Goal: Task Accomplishment & Management: Use online tool/utility

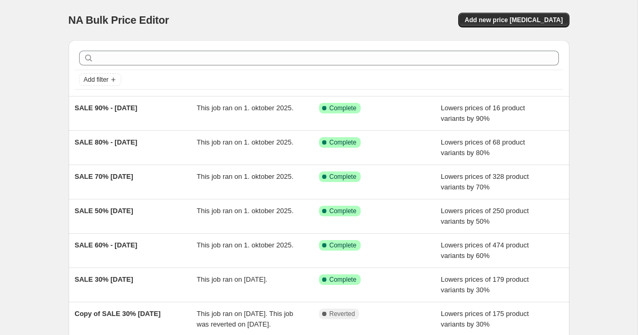
scroll to position [76, 0]
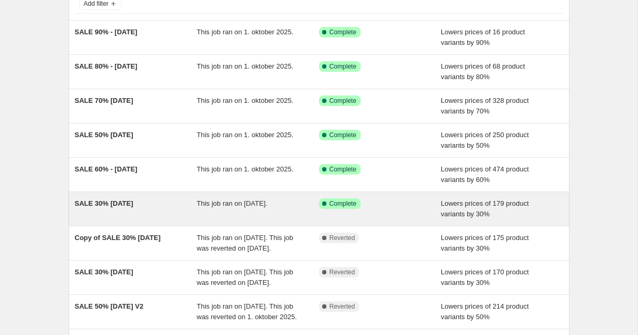
click at [155, 203] on div "SALE 30% [DATE]" at bounding box center [136, 208] width 122 height 21
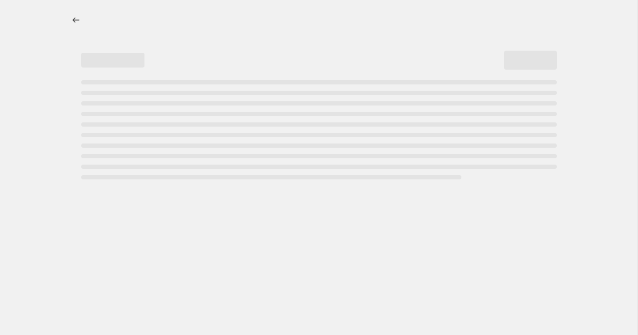
select select "percentage"
select select "tag"
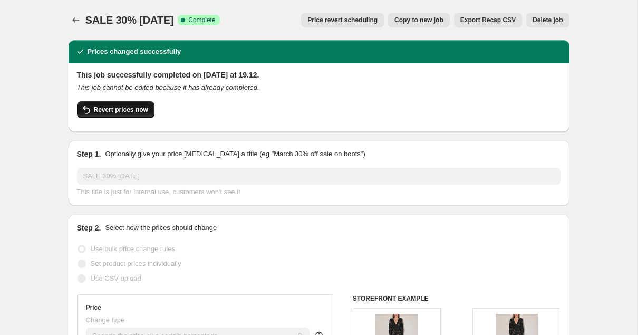
click at [127, 108] on span "Revert prices now" at bounding box center [121, 110] width 54 height 8
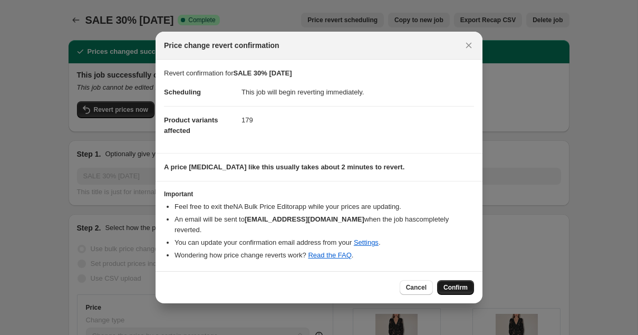
click at [454, 283] on span "Confirm" at bounding box center [456, 287] width 24 height 8
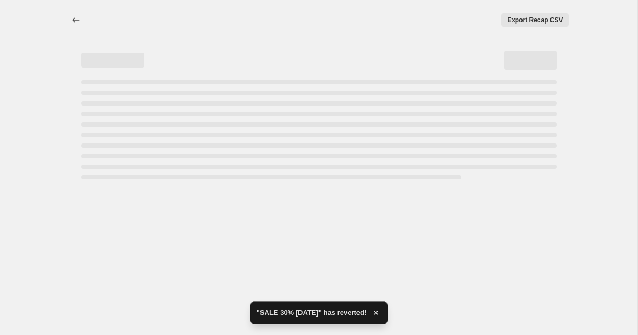
select select "percentage"
select select "tag"
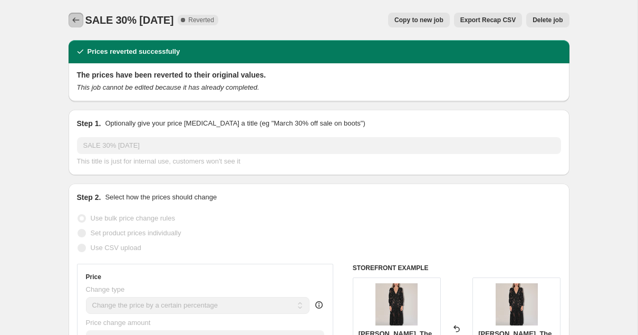
click at [78, 18] on icon "Price change jobs" at bounding box center [76, 20] width 11 height 11
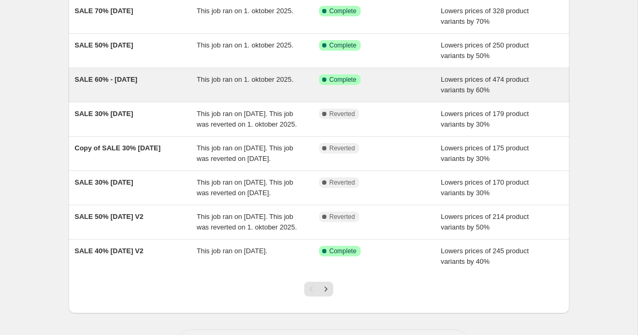
scroll to position [251, 0]
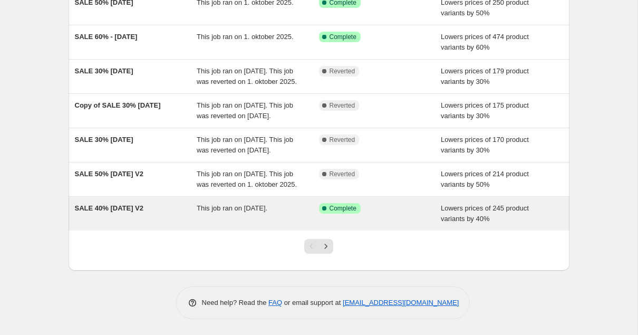
click at [132, 209] on span "SALE 40% [DATE] V2" at bounding box center [109, 208] width 69 height 8
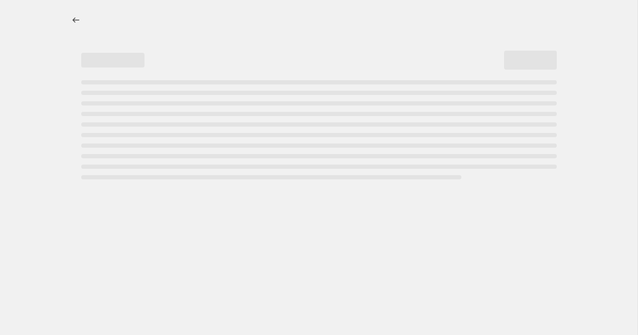
select select "percentage"
select select "tag"
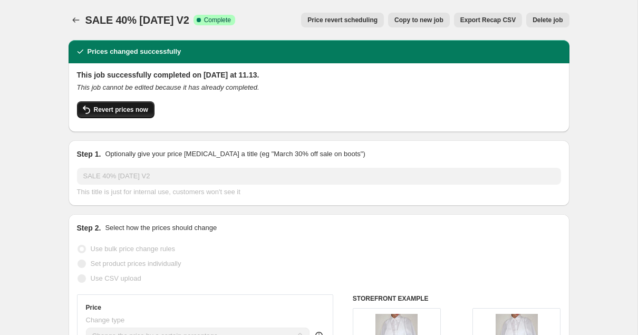
click at [140, 107] on span "Revert prices now" at bounding box center [121, 110] width 54 height 8
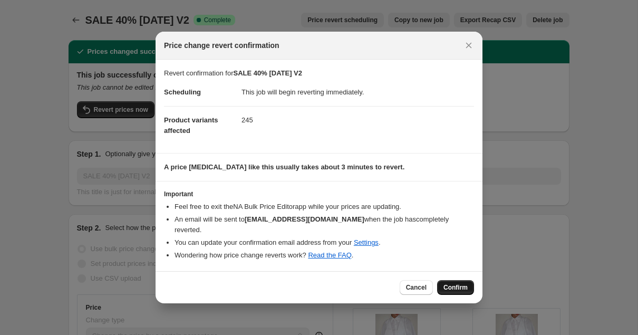
click at [456, 283] on span "Confirm" at bounding box center [456, 287] width 24 height 8
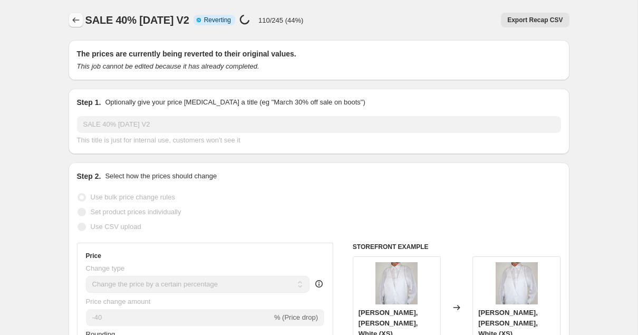
click at [79, 20] on icon "Price change jobs" at bounding box center [76, 20] width 11 height 11
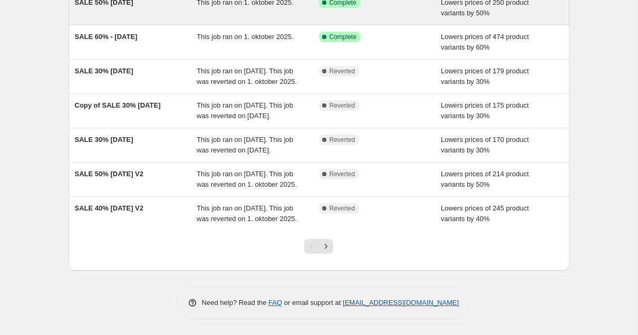
scroll to position [261, 0]
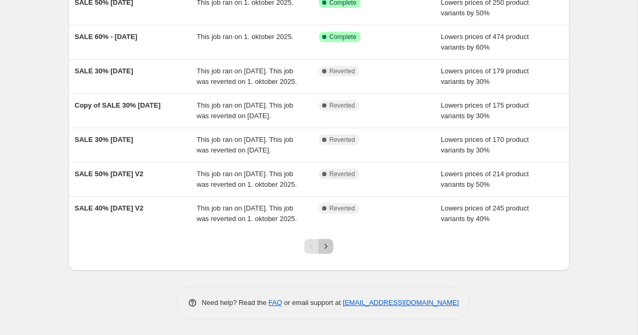
click at [326, 247] on icon "Next" at bounding box center [326, 246] width 11 height 11
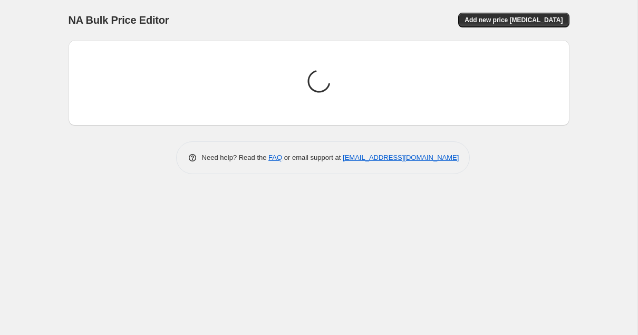
scroll to position [0, 0]
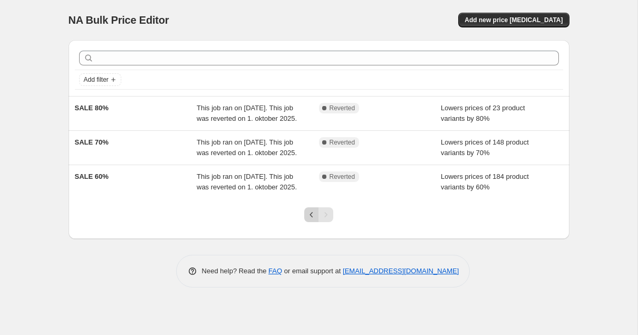
click at [312, 220] on icon "Previous" at bounding box center [312, 214] width 11 height 11
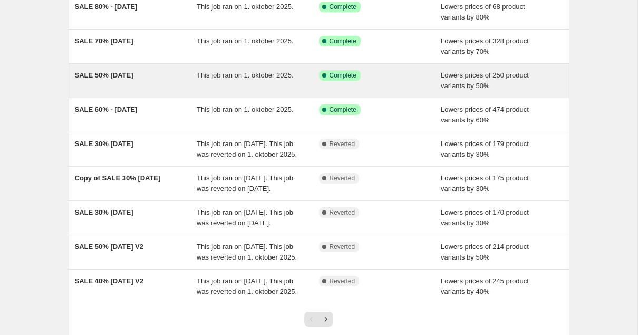
scroll to position [83, 0]
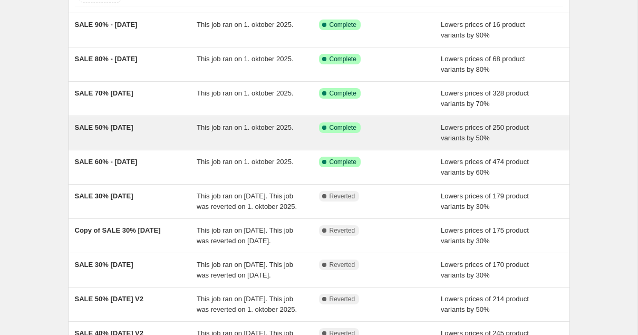
click at [131, 128] on span "SALE 50% [DATE]" at bounding box center [104, 127] width 59 height 8
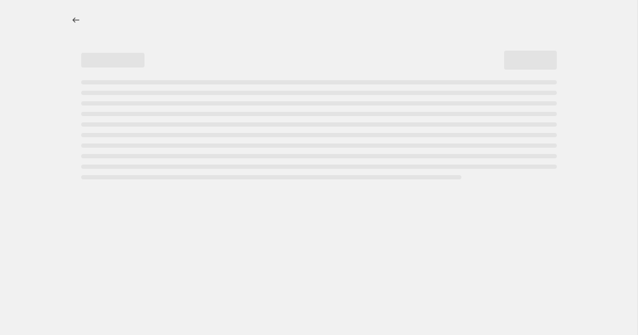
select select "percentage"
select select "tag"
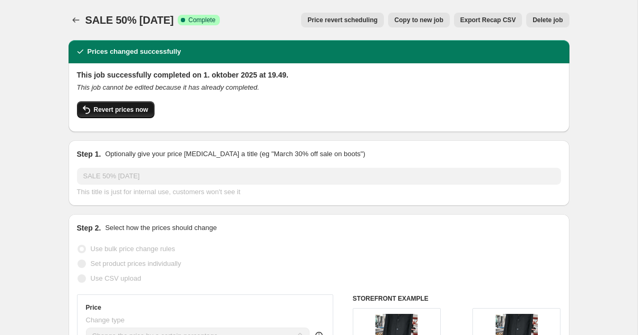
click at [132, 111] on span "Revert prices now" at bounding box center [121, 110] width 54 height 8
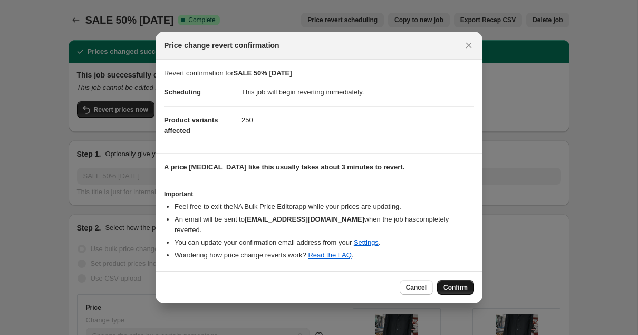
click at [453, 283] on span "Confirm" at bounding box center [456, 287] width 24 height 8
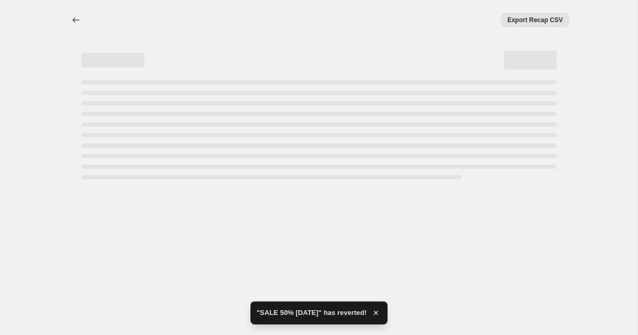
select select "percentage"
select select "tag"
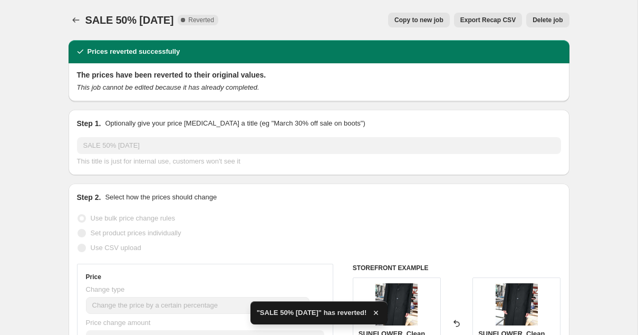
click at [418, 22] on span "Copy to new job" at bounding box center [419, 20] width 49 height 8
select select "percentage"
select select "tag"
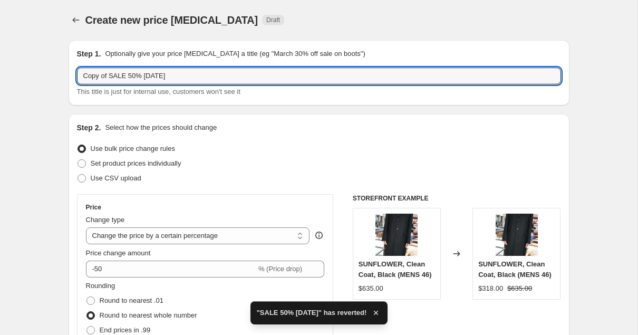
drag, startPoint x: 109, startPoint y: 74, endPoint x: 50, endPoint y: 74, distance: 59.1
type input "SALE 50% [DATE]"
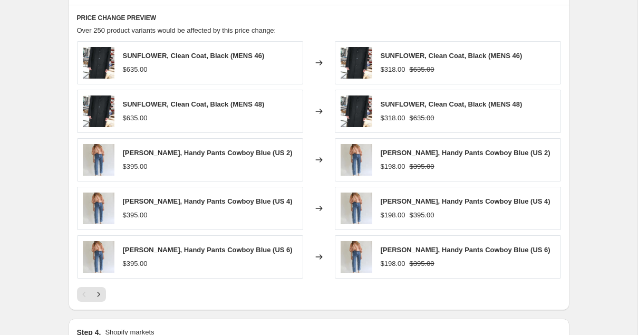
scroll to position [897, 0]
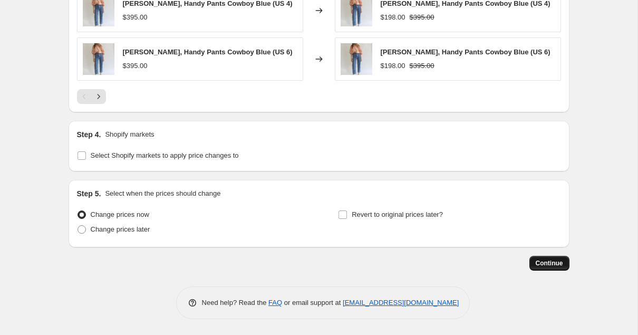
click at [539, 260] on span "Continue" at bounding box center [549, 263] width 27 height 8
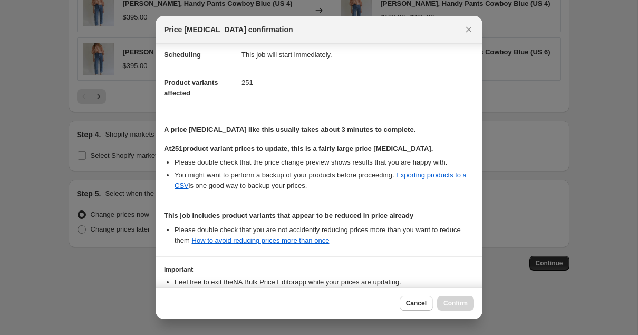
scroll to position [167, 0]
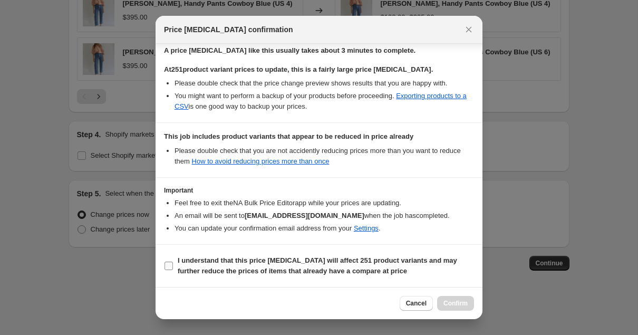
click at [170, 270] on span ":r1b8:" at bounding box center [168, 265] width 9 height 9
click at [170, 270] on input "I understand that this price [MEDICAL_DATA] will affect 251 product variants an…" at bounding box center [169, 266] width 8 height 8
checkbox input "true"
click at [458, 305] on span "Confirm" at bounding box center [456, 303] width 24 height 8
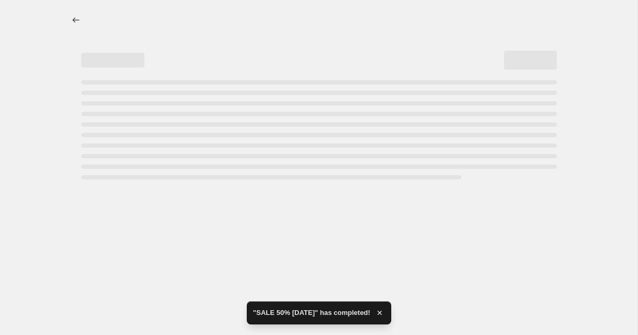
select select "percentage"
select select "tag"
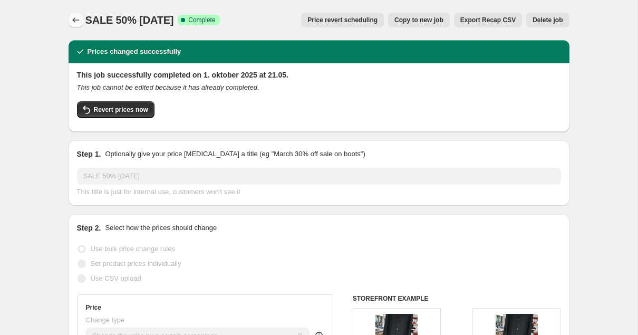
click at [75, 19] on icon "Price change jobs" at bounding box center [76, 20] width 11 height 11
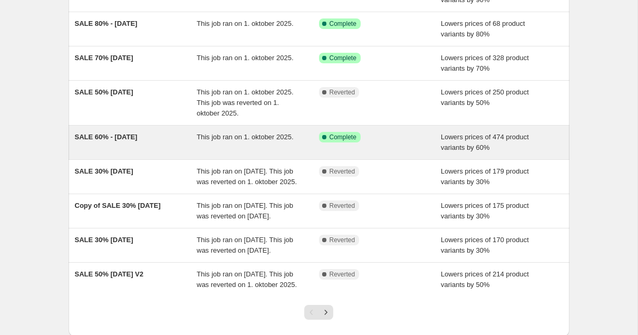
scroll to position [261, 0]
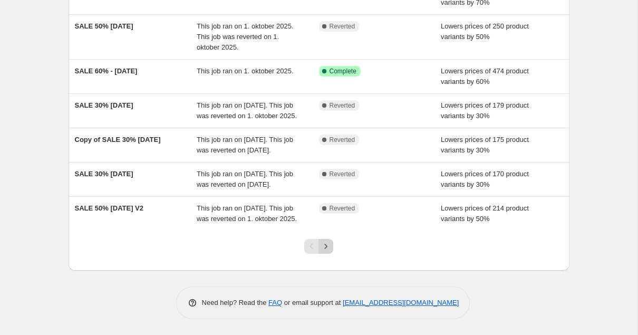
click at [325, 244] on icon "Next" at bounding box center [326, 246] width 11 height 11
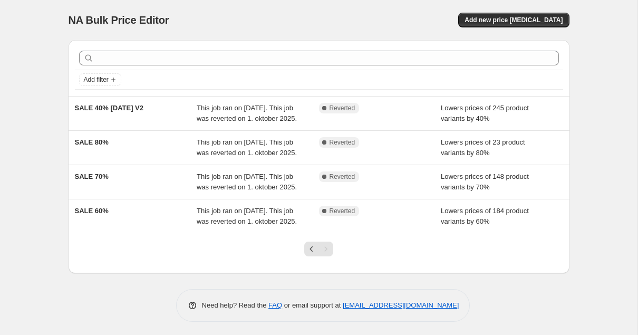
scroll to position [45, 0]
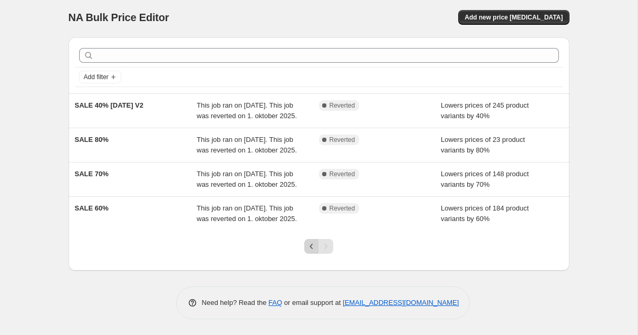
click at [311, 249] on icon "Previous" at bounding box center [312, 246] width 11 height 11
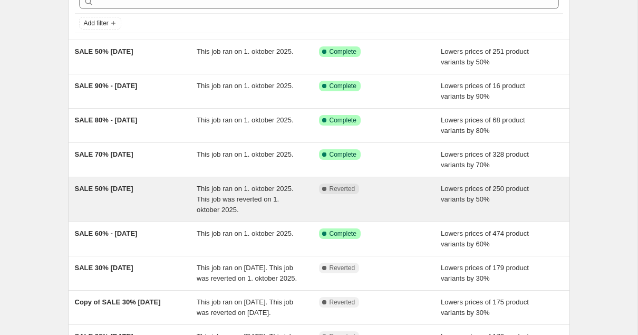
scroll to position [62, 0]
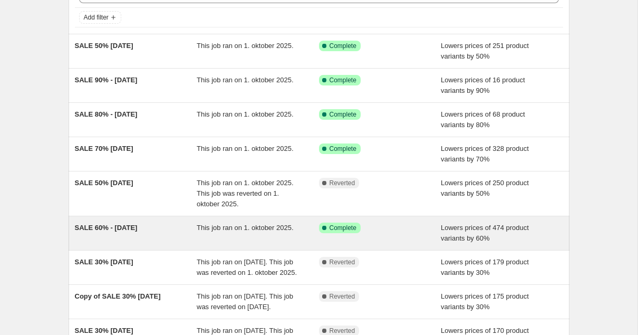
click at [127, 228] on span "SALE 60% - [DATE]" at bounding box center [106, 228] width 63 height 8
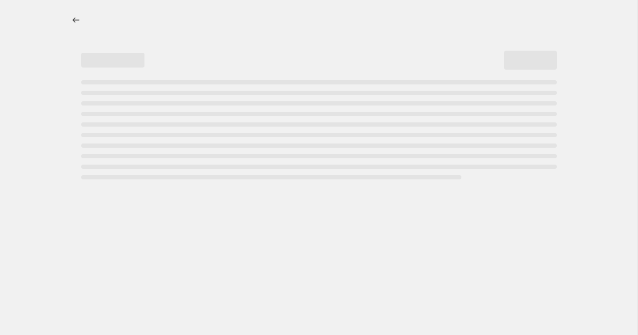
select select "percentage"
select select "tag"
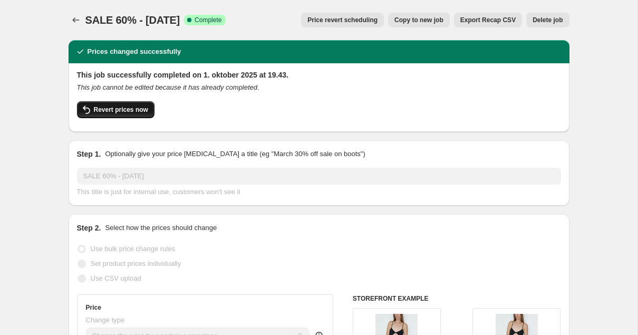
click at [127, 106] on span "Revert prices now" at bounding box center [121, 110] width 54 height 8
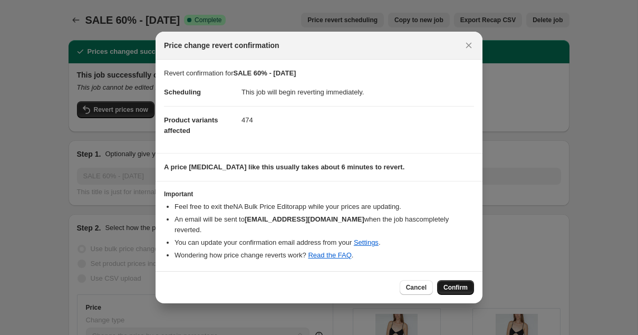
click at [462, 283] on span "Confirm" at bounding box center [456, 287] width 24 height 8
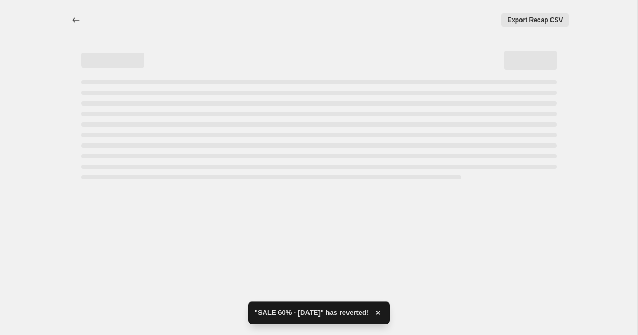
select select "percentage"
select select "tag"
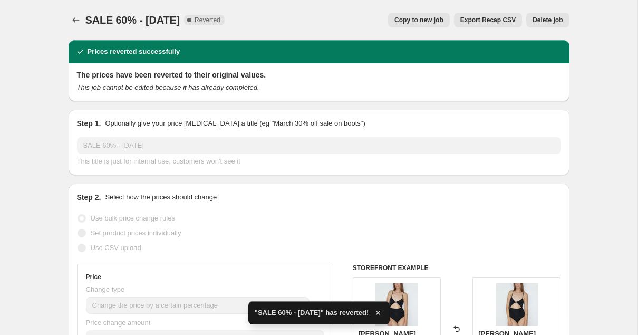
click at [416, 18] on span "Copy to new job" at bounding box center [419, 20] width 49 height 8
select select "percentage"
select select "tag"
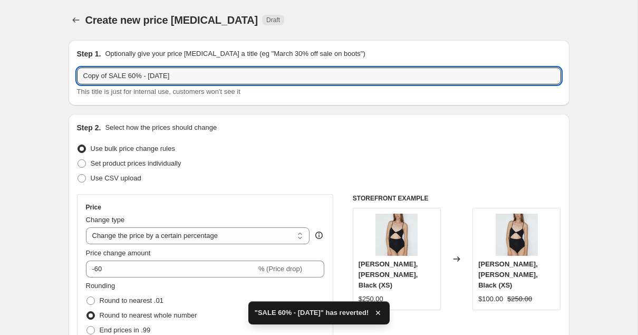
drag, startPoint x: 110, startPoint y: 75, endPoint x: -5, endPoint y: 75, distance: 115.5
click at [0, 75] on html "Home Settings Plans Skip to content Create new price [MEDICAL_DATA]. This page …" at bounding box center [319, 167] width 638 height 335
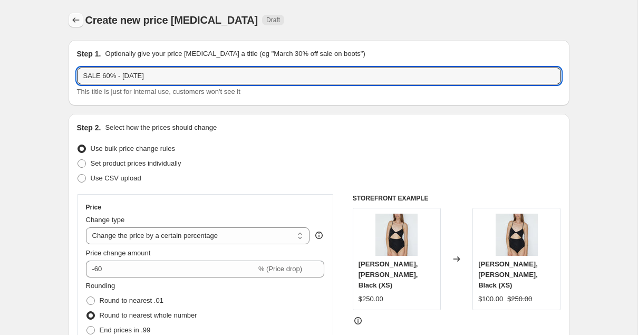
type input "SALE 60% - [DATE]"
click at [75, 19] on icon "Price change jobs" at bounding box center [76, 20] width 11 height 11
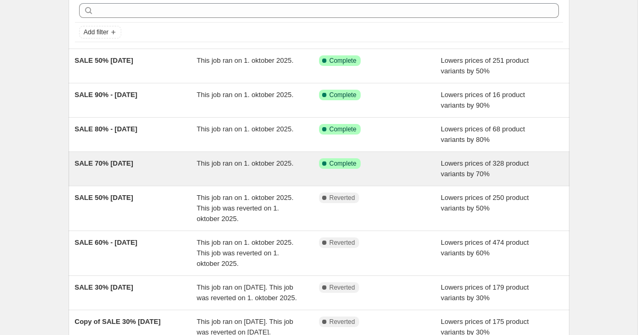
scroll to position [128, 0]
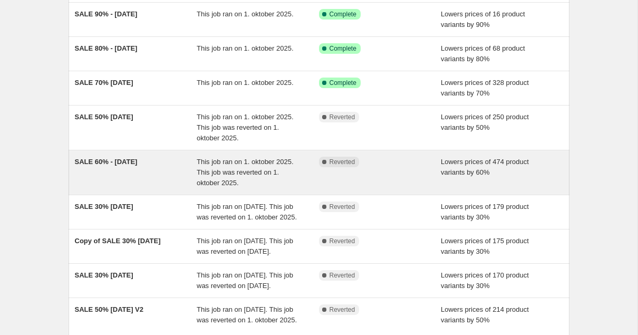
click at [123, 166] on span "SALE 60% - [DATE]" at bounding box center [106, 162] width 63 height 8
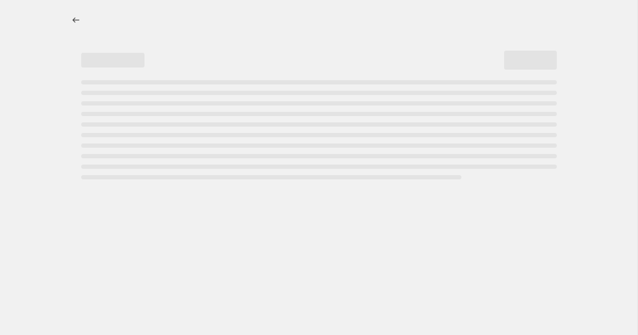
select select "percentage"
select select "tag"
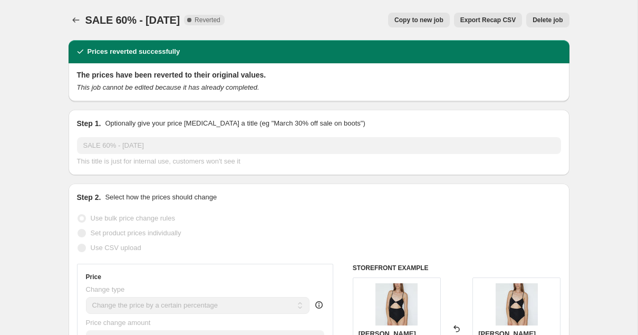
click at [413, 18] on span "Copy to new job" at bounding box center [419, 20] width 49 height 8
select select "percentage"
select select "tag"
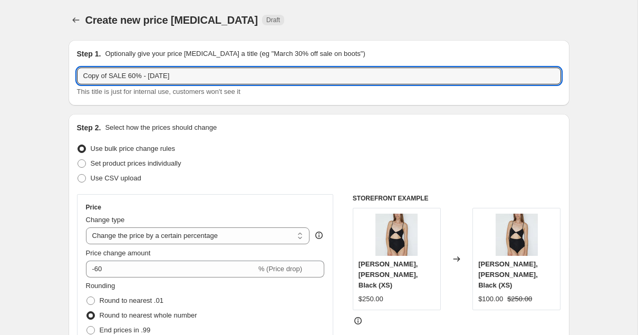
drag, startPoint x: 111, startPoint y: 75, endPoint x: 37, endPoint y: 75, distance: 73.3
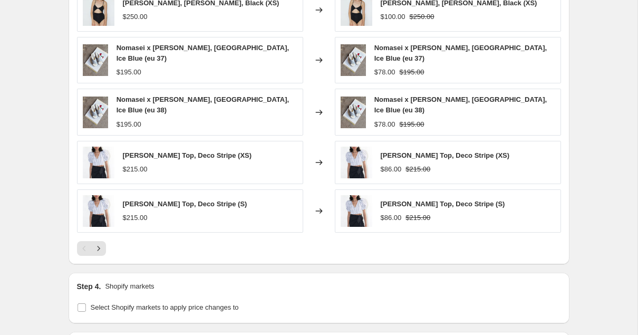
scroll to position [904, 0]
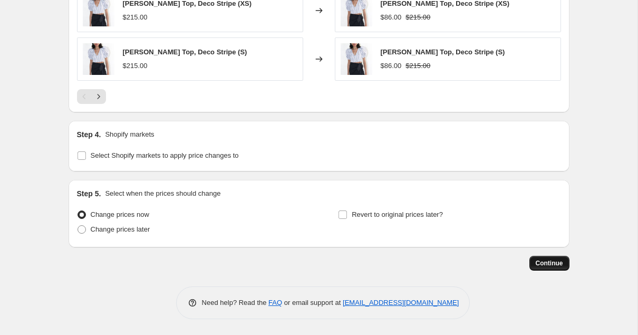
type input "SALE 60% - [DATE]"
click at [556, 262] on span "Continue" at bounding box center [549, 263] width 27 height 8
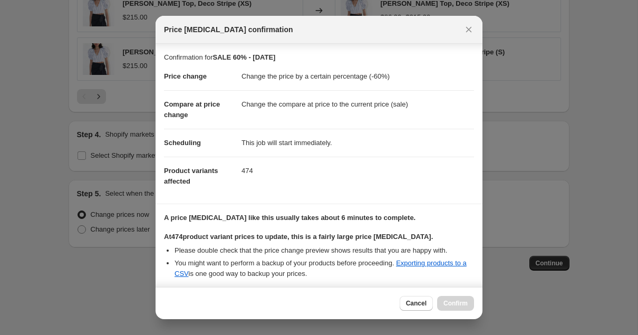
scroll to position [166, 0]
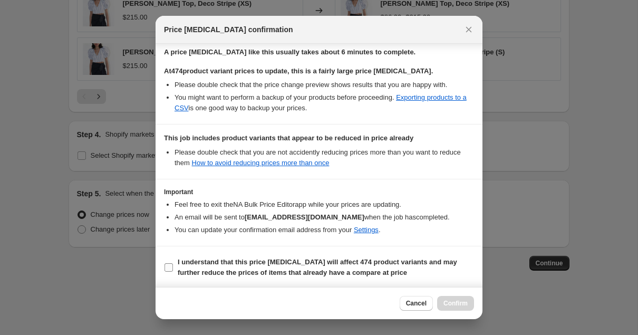
click at [169, 270] on input "I understand that this price [MEDICAL_DATA] will affect 474 product variants an…" at bounding box center [169, 267] width 8 height 8
checkbox input "true"
click at [455, 304] on span "Confirm" at bounding box center [456, 303] width 24 height 8
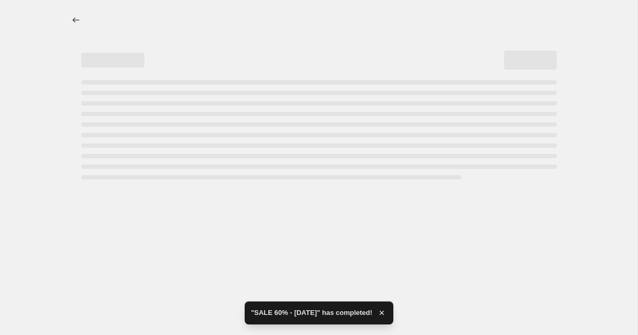
select select "percentage"
select select "tag"
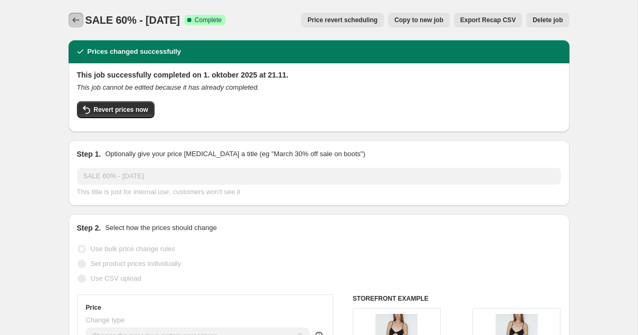
click at [78, 18] on icon "Price change jobs" at bounding box center [76, 20] width 11 height 11
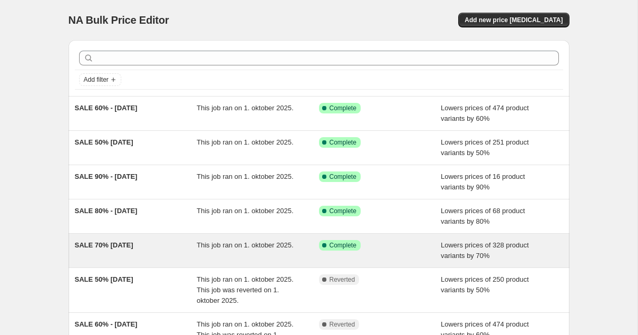
click at [113, 248] on span "SALE 70% [DATE]" at bounding box center [104, 245] width 59 height 8
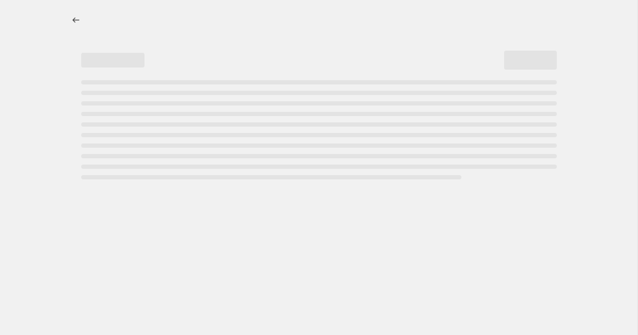
select select "percentage"
select select "tag"
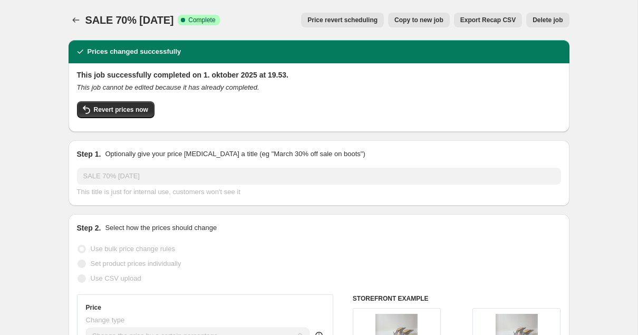
click at [355, 21] on span "Price revert scheduling" at bounding box center [343, 20] width 70 height 8
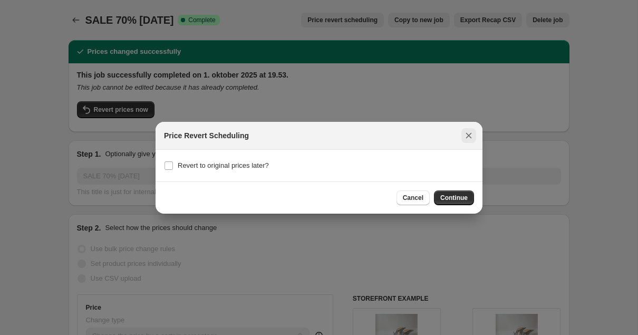
click at [466, 139] on icon "Close" at bounding box center [469, 135] width 11 height 11
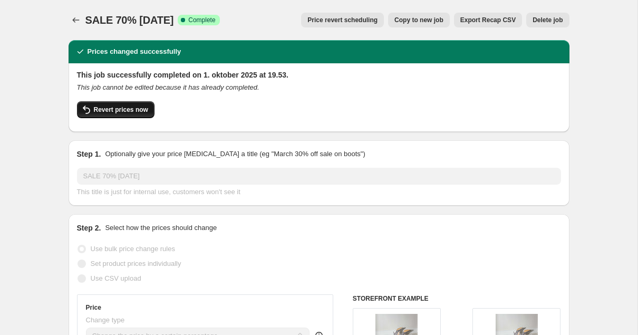
click at [131, 109] on span "Revert prices now" at bounding box center [121, 110] width 54 height 8
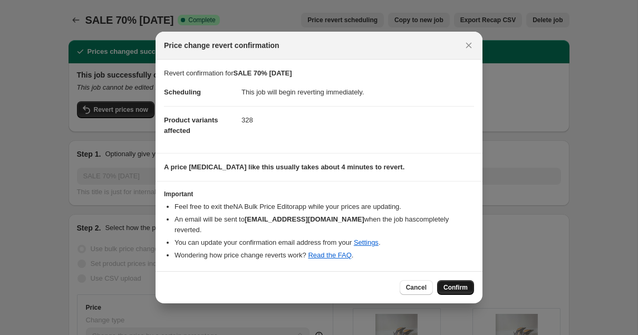
click at [451, 283] on span "Confirm" at bounding box center [456, 287] width 24 height 8
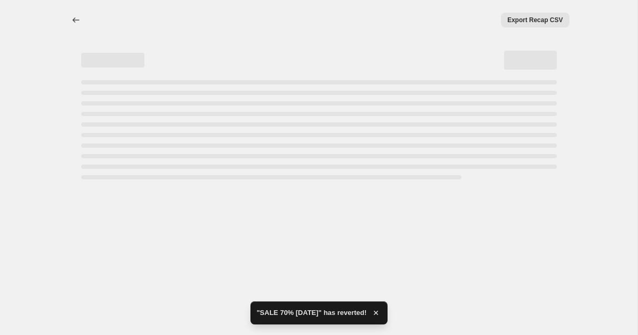
select select "percentage"
select select "tag"
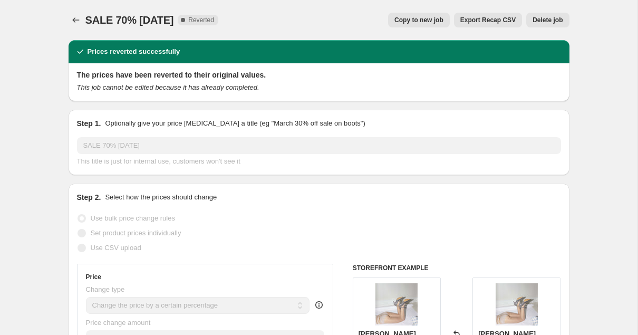
click at [415, 20] on span "Copy to new job" at bounding box center [419, 20] width 49 height 8
select select "percentage"
select select "tag"
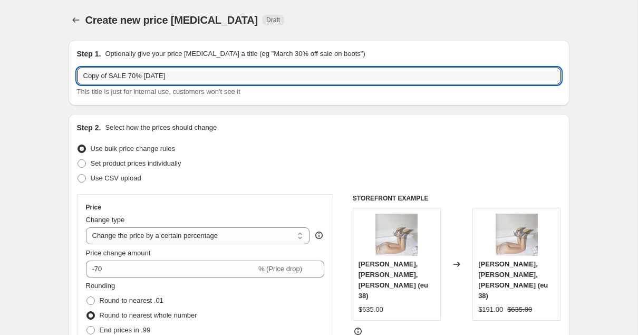
drag, startPoint x: 109, startPoint y: 74, endPoint x: 20, endPoint y: 74, distance: 89.7
drag, startPoint x: 109, startPoint y: 76, endPoint x: 9, endPoint y: 75, distance: 99.7
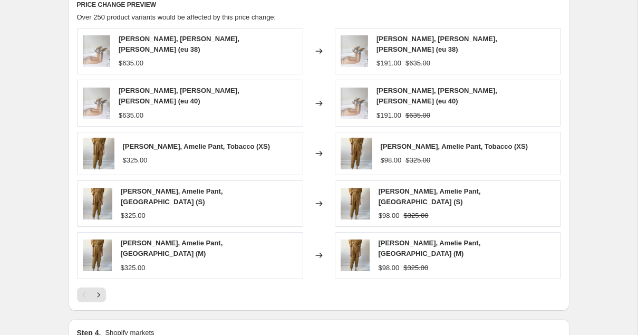
scroll to position [897, 0]
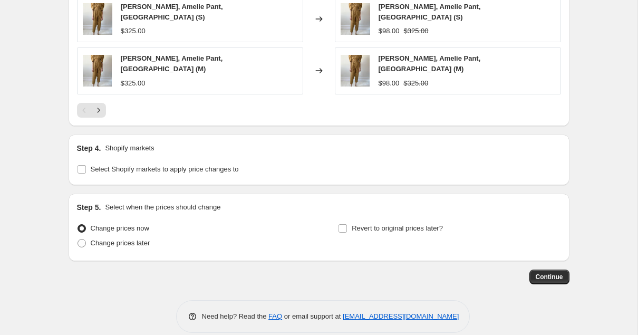
type input "SALE 70% [DATE]"
click at [549, 273] on span "Continue" at bounding box center [549, 277] width 27 height 8
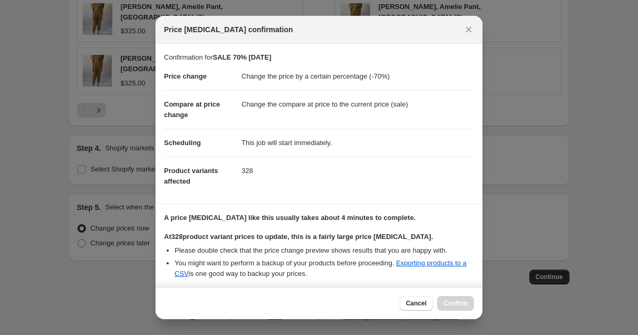
scroll to position [167, 0]
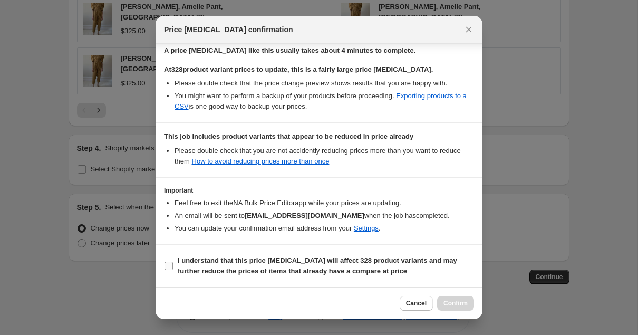
click at [170, 264] on input "I understand that this price [MEDICAL_DATA] will affect 328 product variants an…" at bounding box center [169, 266] width 8 height 8
checkbox input "true"
click at [461, 307] on span "Confirm" at bounding box center [456, 303] width 24 height 8
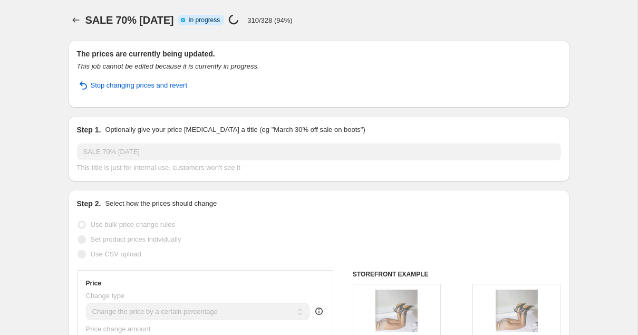
select select "percentage"
select select "tag"
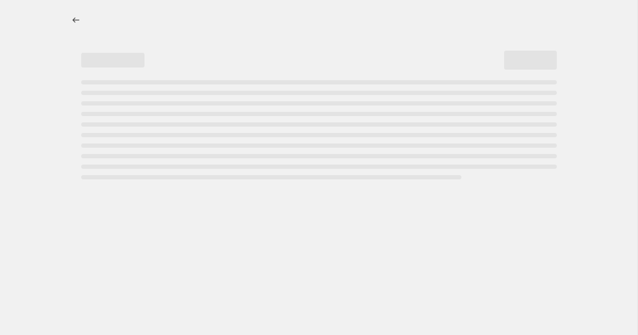
select select "percentage"
select select "tag"
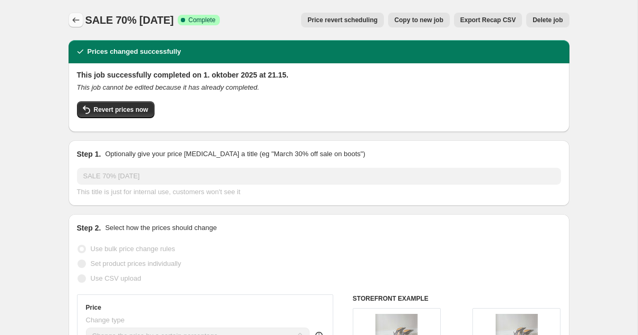
click at [74, 17] on icon "Price change jobs" at bounding box center [76, 20] width 11 height 11
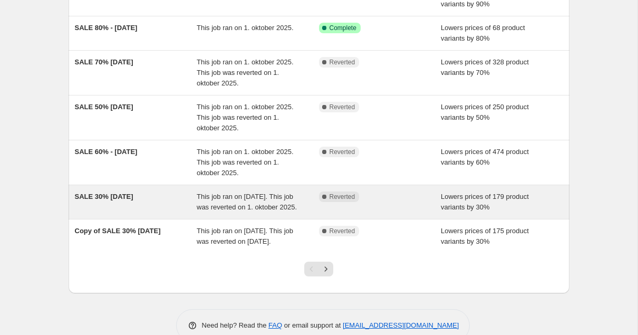
scroll to position [217, 0]
click at [126, 204] on div "SALE 30% [DATE]" at bounding box center [136, 202] width 122 height 21
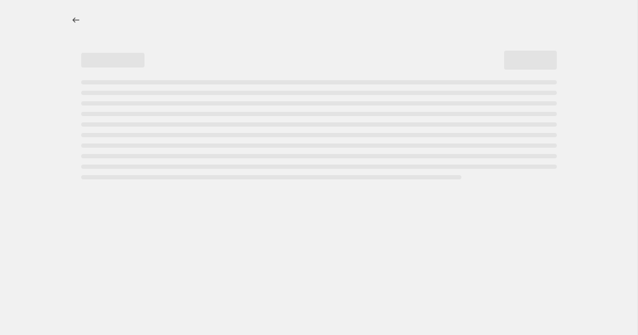
select select "percentage"
select select "tag"
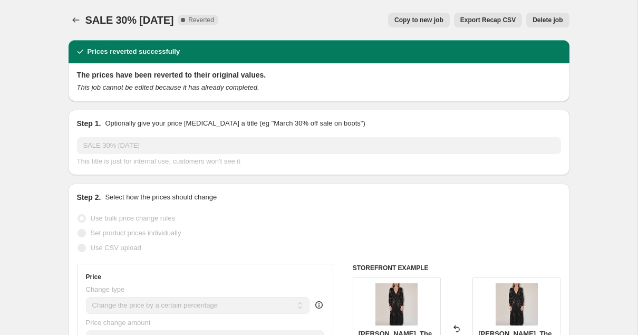
click at [420, 20] on span "Copy to new job" at bounding box center [419, 20] width 49 height 8
select select "percentage"
select select "tag"
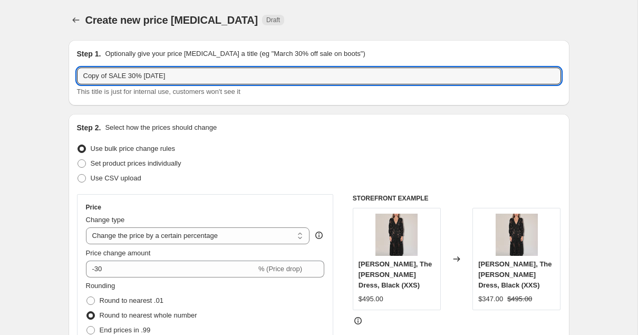
drag, startPoint x: 110, startPoint y: 73, endPoint x: 47, endPoint y: 73, distance: 62.8
drag, startPoint x: 179, startPoint y: 77, endPoint x: 120, endPoint y: 79, distance: 58.6
click at [120, 79] on input "SALE 30% [DATE]" at bounding box center [319, 76] width 484 height 17
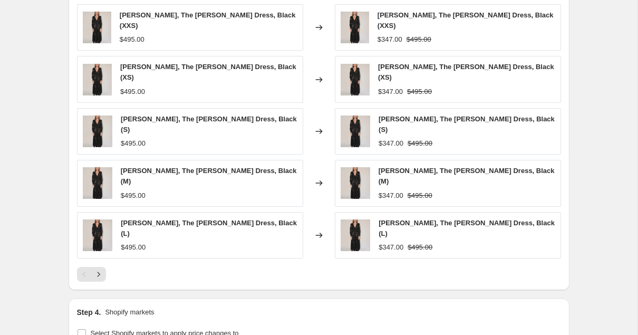
scroll to position [897, 0]
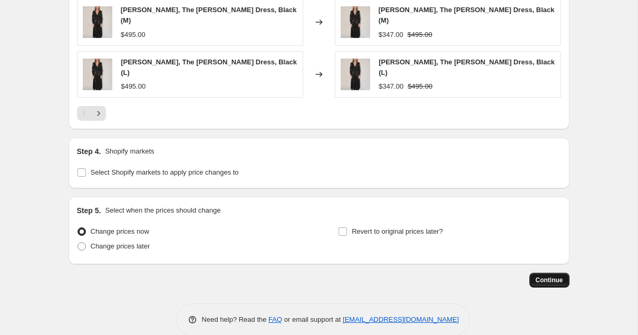
type input "SALE 30% 01.10.25"
click at [551, 276] on span "Continue" at bounding box center [549, 280] width 27 height 8
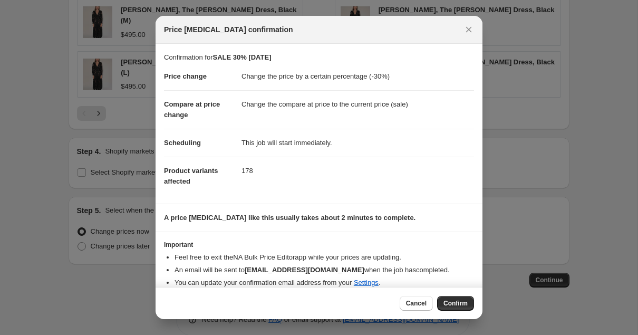
scroll to position [12, 0]
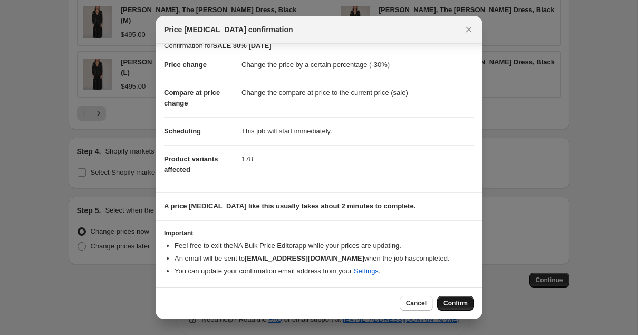
click at [454, 303] on span "Confirm" at bounding box center [456, 303] width 24 height 8
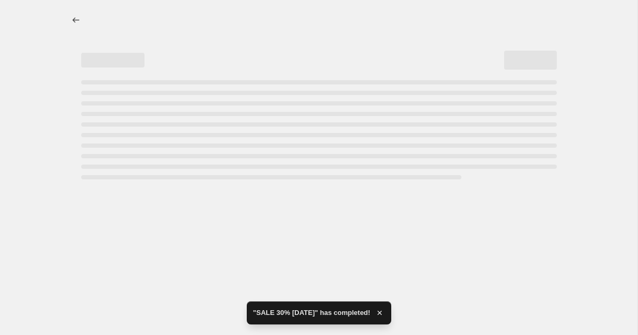
select select "percentage"
select select "tag"
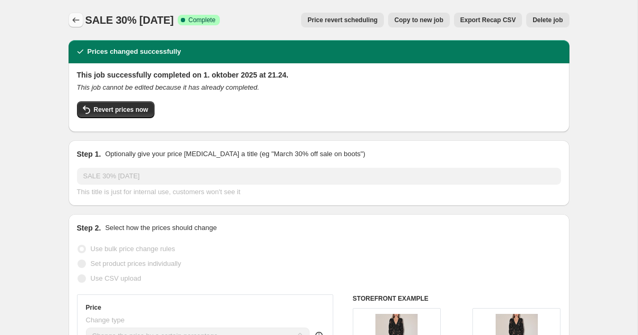
click at [77, 21] on icon "Price change jobs" at bounding box center [76, 20] width 11 height 11
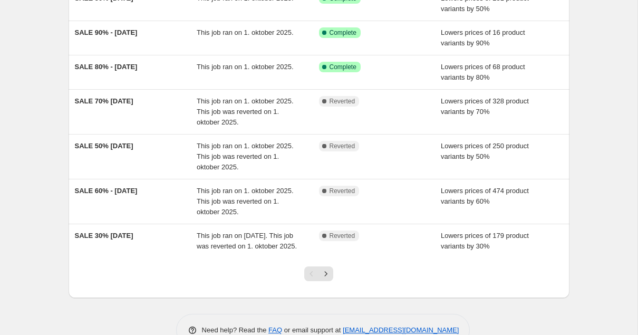
scroll to position [251, 0]
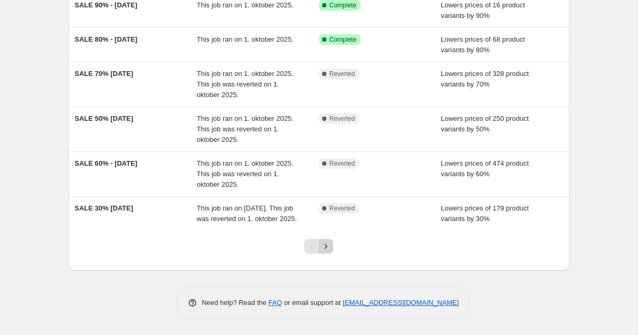
click at [327, 246] on icon "Next" at bounding box center [326, 246] width 3 height 5
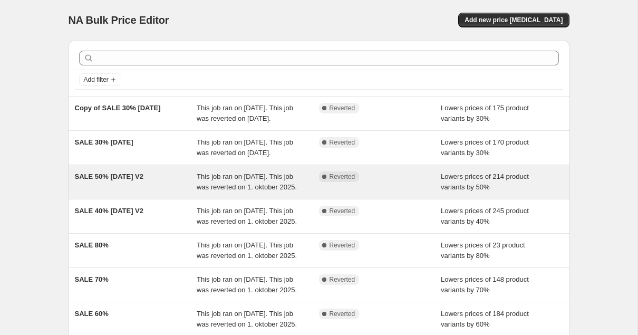
scroll to position [123, 0]
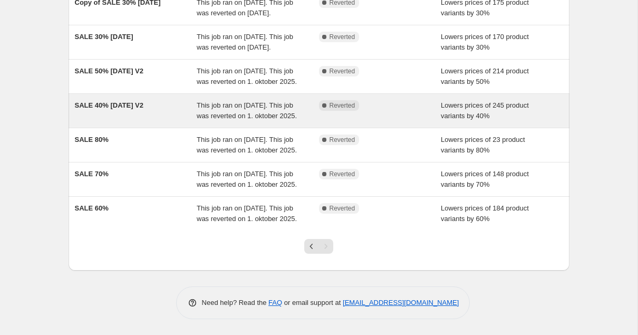
click at [125, 121] on div "SALE 40% [DATE] V2" at bounding box center [136, 110] width 122 height 21
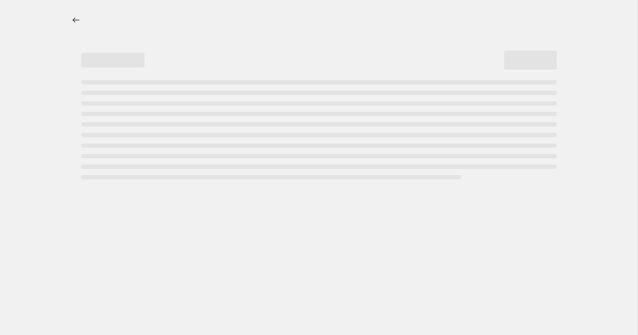
select select "percentage"
select select "tag"
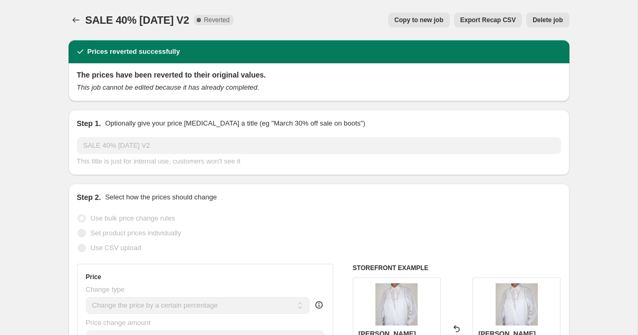
click at [413, 20] on span "Copy to new job" at bounding box center [419, 20] width 49 height 8
select select "percentage"
select select "tag"
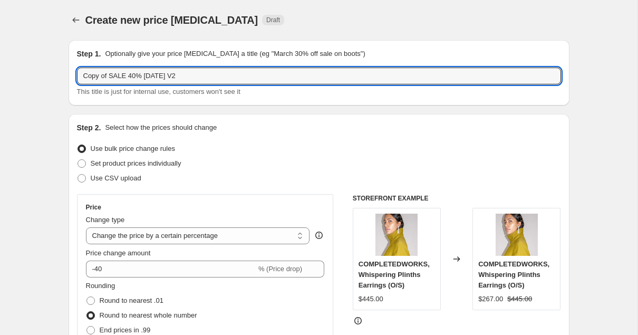
drag, startPoint x: 109, startPoint y: 74, endPoint x: 18, endPoint y: 74, distance: 91.3
drag, startPoint x: 110, startPoint y: 73, endPoint x: 16, endPoint y: 73, distance: 93.9
drag, startPoint x: 190, startPoint y: 76, endPoint x: 120, endPoint y: 76, distance: 70.2
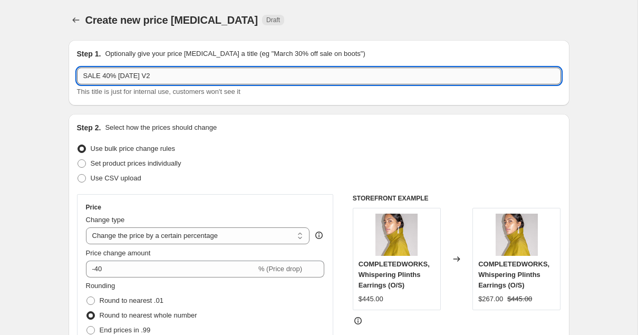
click at [120, 76] on input "SALE 40% [DATE] V2" at bounding box center [319, 76] width 484 height 17
type input "SALE 40% 01.10.25"
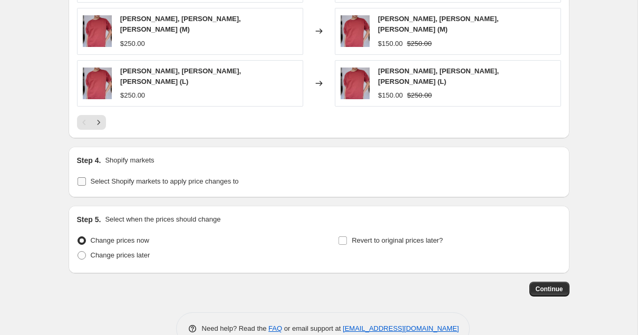
scroll to position [904, 0]
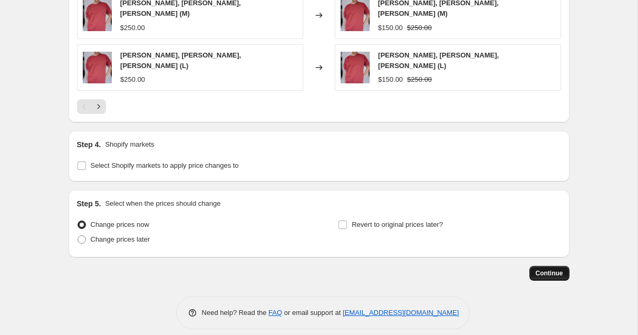
click at [551, 269] on span "Continue" at bounding box center [549, 273] width 27 height 8
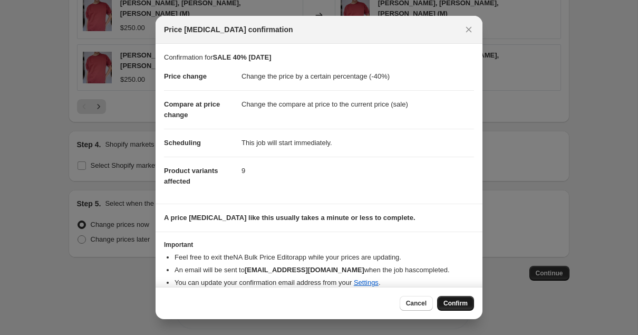
click at [448, 305] on span "Confirm" at bounding box center [456, 303] width 24 height 8
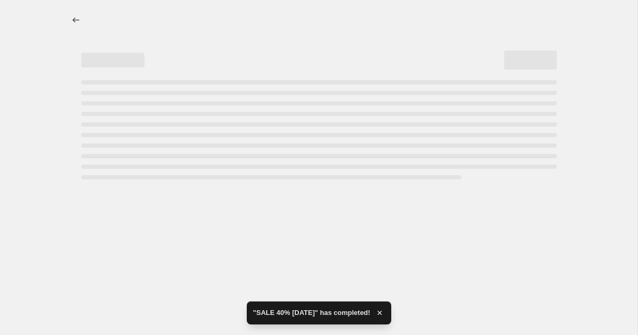
select select "percentage"
select select "tag"
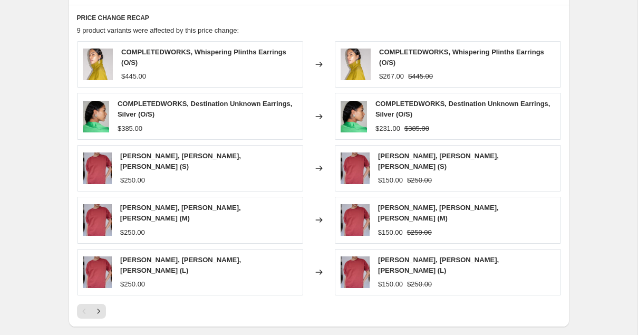
scroll to position [800, 0]
click at [101, 306] on button "Next" at bounding box center [98, 310] width 15 height 15
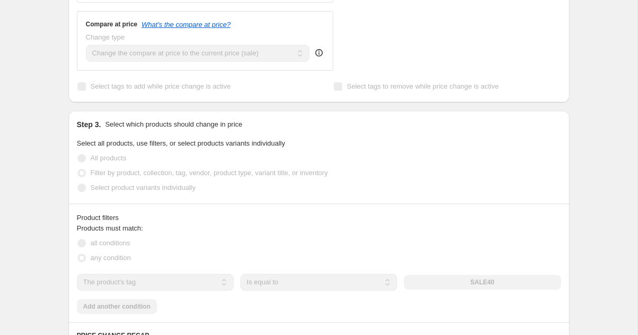
scroll to position [0, 0]
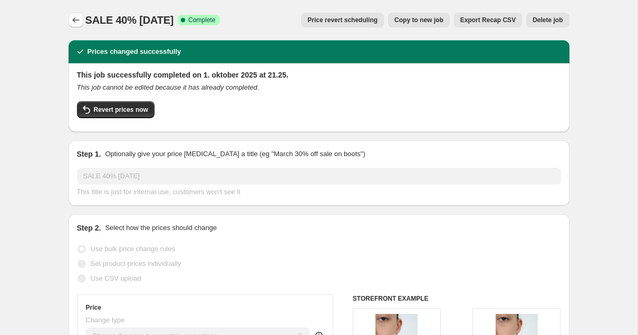
click at [75, 20] on icon "Price change jobs" at bounding box center [76, 20] width 11 height 11
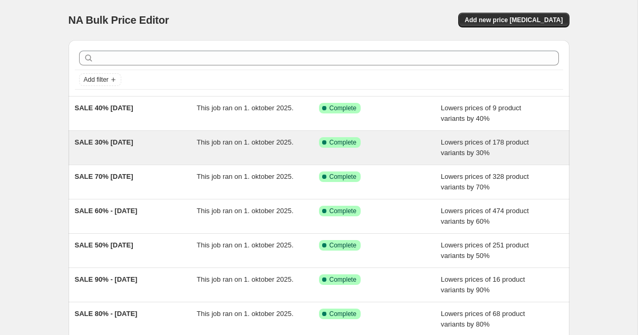
click at [105, 142] on span "SALE 30% 01.10.25" at bounding box center [104, 142] width 59 height 8
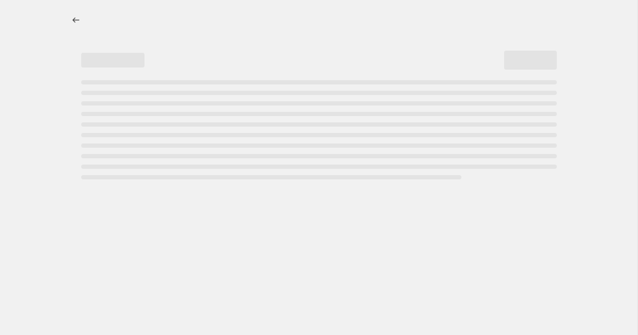
select select "percentage"
select select "tag"
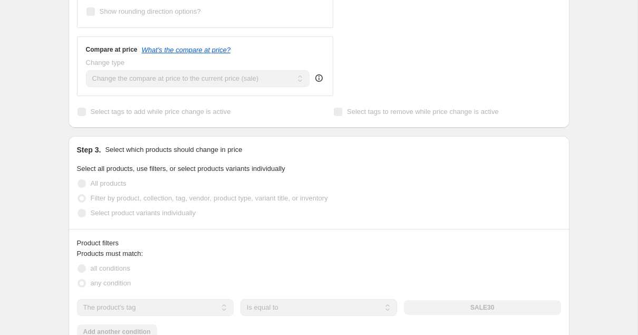
scroll to position [974, 0]
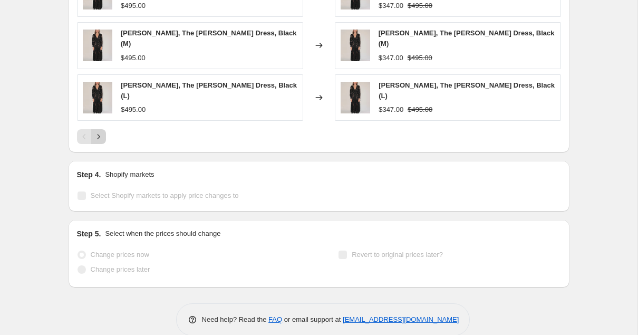
click at [100, 131] on icon "Next" at bounding box center [98, 136] width 11 height 11
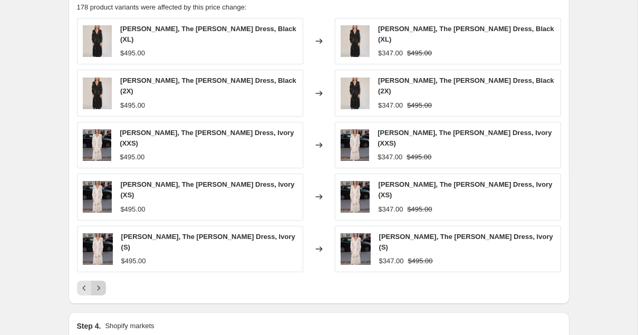
scroll to position [822, 0]
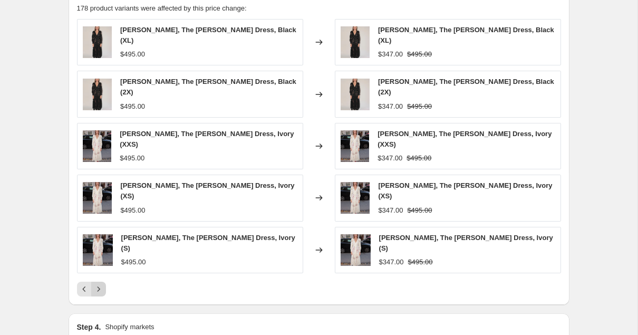
click at [98, 284] on icon "Next" at bounding box center [98, 289] width 11 height 11
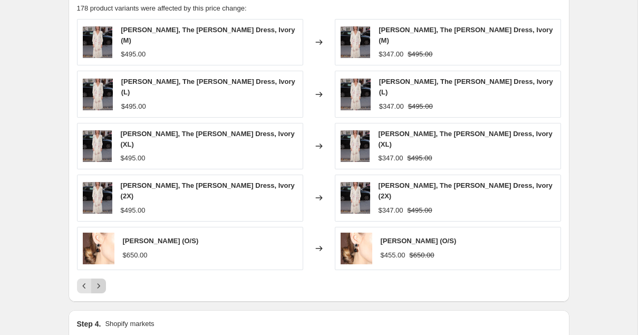
click at [98, 281] on icon "Next" at bounding box center [98, 286] width 11 height 11
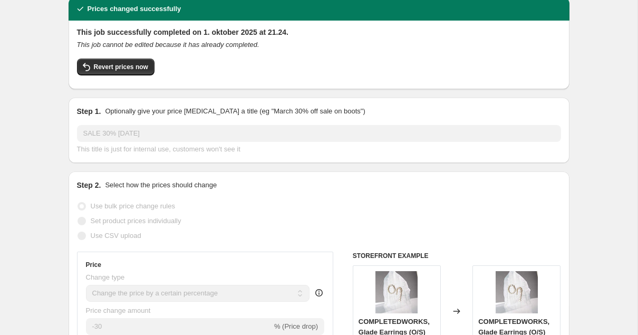
scroll to position [0, 0]
